Goal: Information Seeking & Learning: Learn about a topic

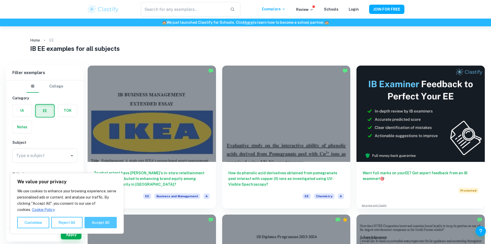
click at [114, 224] on button "Accept All" at bounding box center [101, 222] width 32 height 11
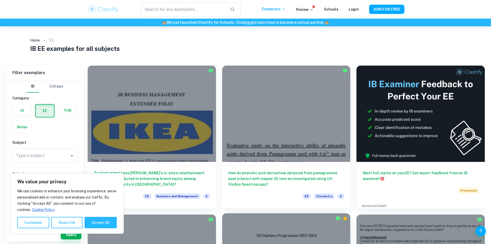
checkbox input "true"
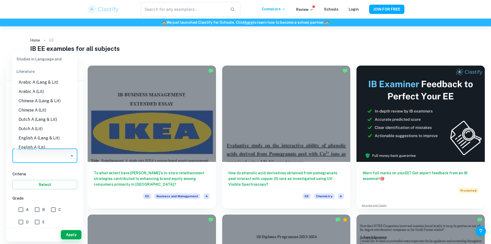
click at [65, 158] on input "Type a subject" at bounding box center [41, 156] width 53 height 10
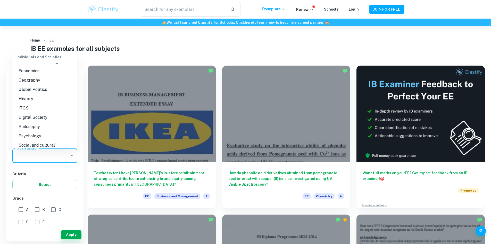
scroll to position [438, 0]
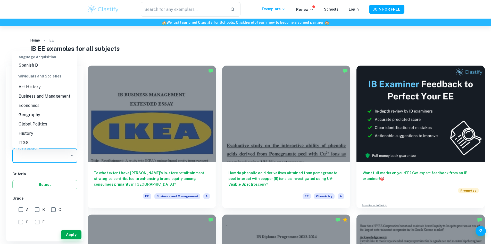
click at [37, 119] on li "Geography" at bounding box center [44, 114] width 65 height 9
type input "Geography"
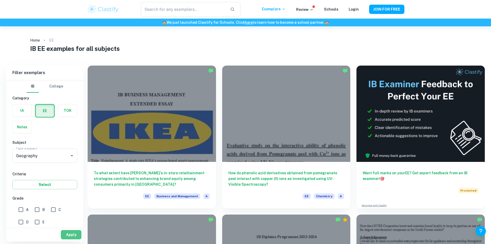
click at [75, 232] on button "Apply" at bounding box center [71, 234] width 21 height 9
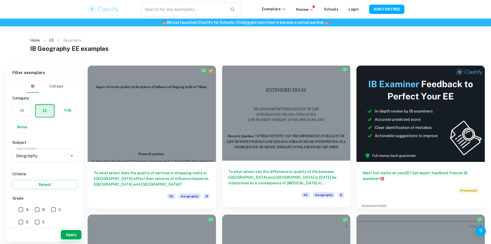
click at [228, 169] on h6 "To what extent can the difference in quality of life between [GEOGRAPHIC_DATA] …" at bounding box center [286, 177] width 116 height 17
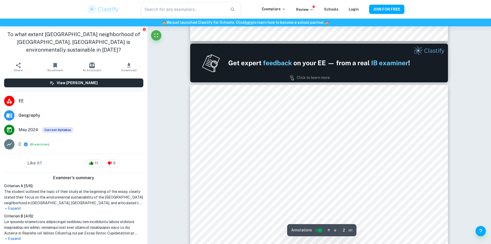
scroll to position [335, 0]
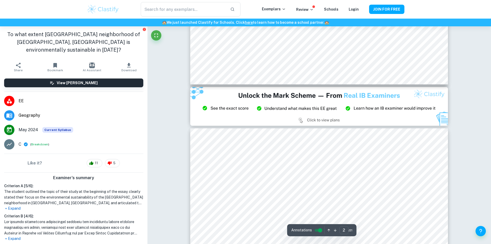
type input "3"
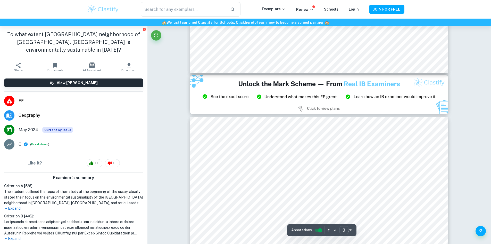
scroll to position [670, 0]
